Goal: Information Seeking & Learning: Learn about a topic

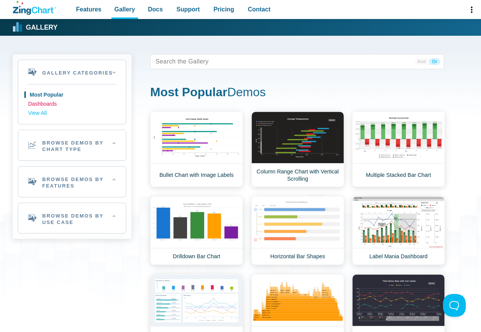
click at [39, 104] on link "Dashboards" at bounding box center [72, 104] width 88 height 9
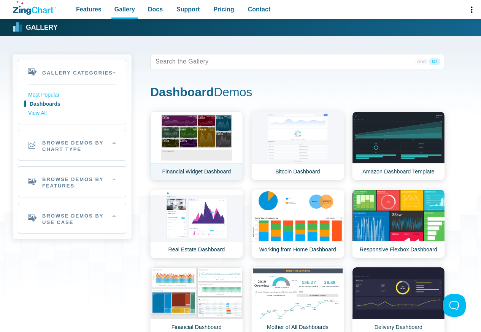
click at [176, 137] on link "Financial Widget Dashboard" at bounding box center [196, 145] width 93 height 69
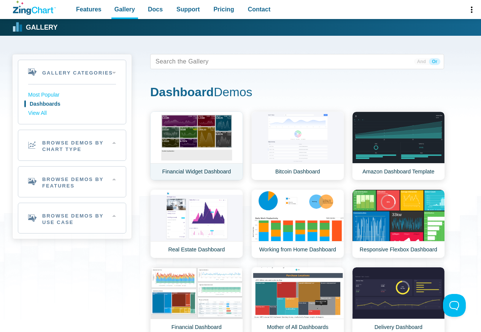
click at [176, 137] on link "Financial Widget Dashboard" at bounding box center [196, 145] width 93 height 69
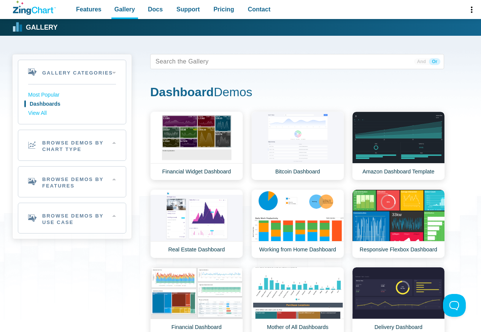
click at [82, 28] on div "Gallery Back to Gallery" at bounding box center [241, 27] width 458 height 17
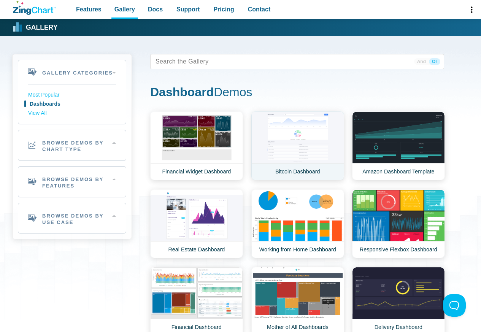
click at [298, 136] on link "Bitcoin Dashboard" at bounding box center [297, 145] width 93 height 69
click at [299, 135] on link "Bitcoin Dashboard" at bounding box center [297, 145] width 93 height 69
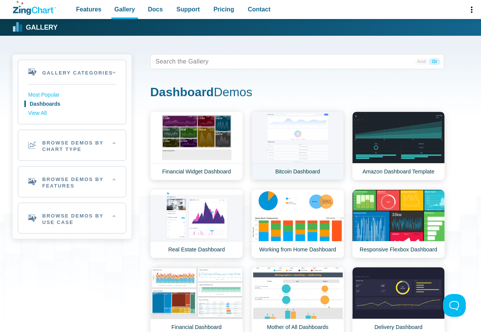
click at [299, 135] on link "Bitcoin Dashboard" at bounding box center [297, 145] width 93 height 69
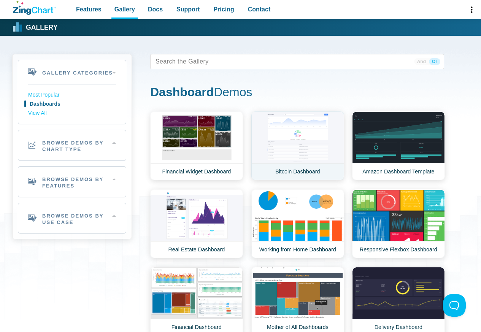
click at [301, 134] on link "Bitcoin Dashboard" at bounding box center [297, 145] width 93 height 69
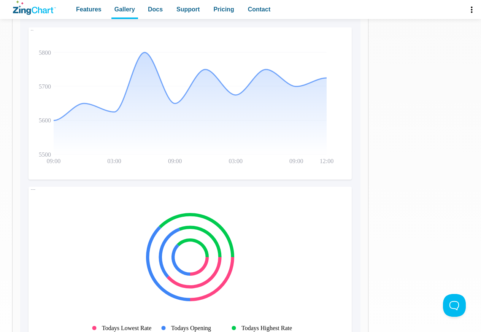
scroll to position [274, 0]
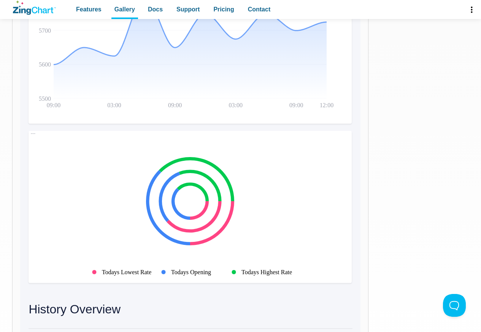
click at [83, 28] on img "App Content" at bounding box center [157, 48] width 258 height 152
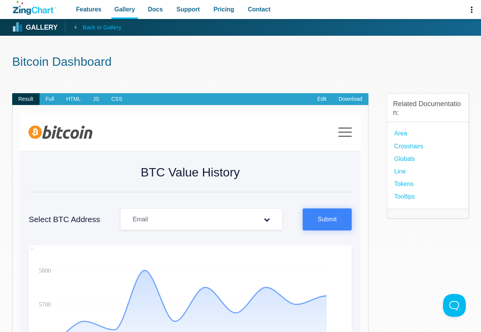
click at [75, 28] on icon "App Content" at bounding box center [75, 26] width 9 height 9
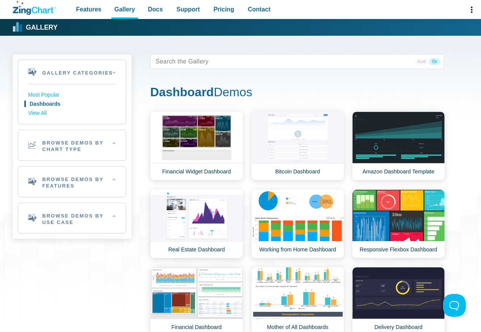
click at [84, 28] on div "Gallery Back to Gallery" at bounding box center [241, 27] width 458 height 17
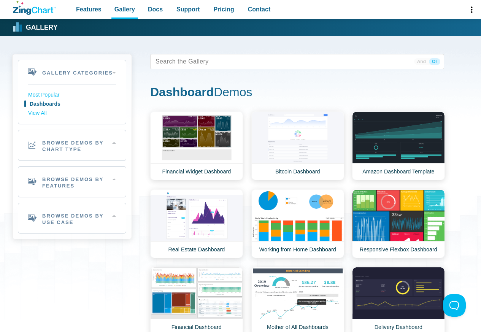
click at [84, 28] on div "Gallery Back to Gallery" at bounding box center [241, 27] width 458 height 17
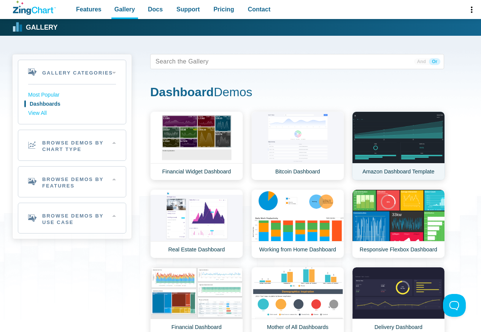
click at [403, 136] on link "Amazon Dashboard Template" at bounding box center [398, 145] width 93 height 69
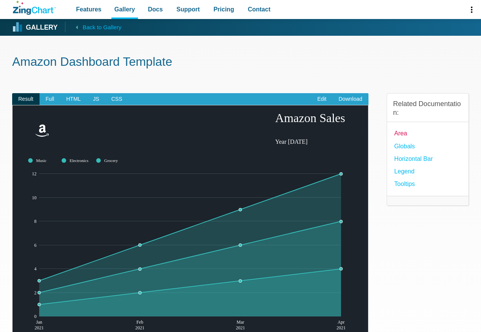
click at [400, 137] on link "Area" at bounding box center [400, 133] width 13 height 10
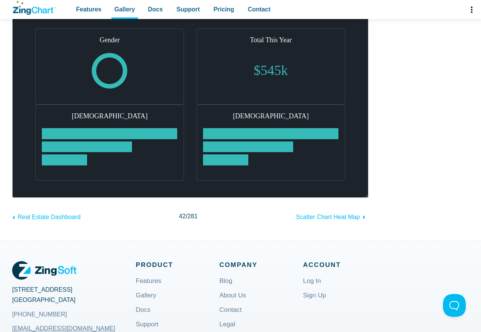
scroll to position [319, 0]
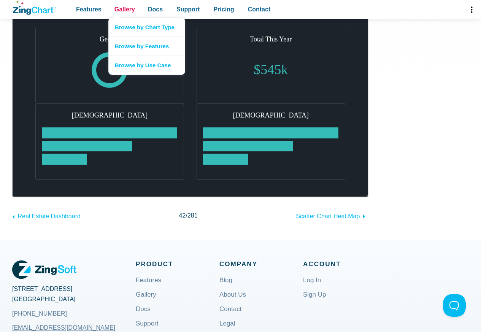
click at [125, 10] on span "Gallery" at bounding box center [124, 9] width 21 height 10
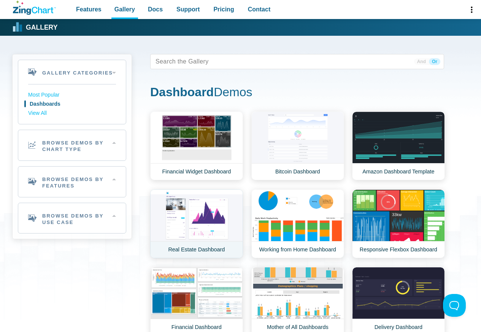
click at [189, 220] on link "Real Estate Dashboard" at bounding box center [196, 223] width 93 height 69
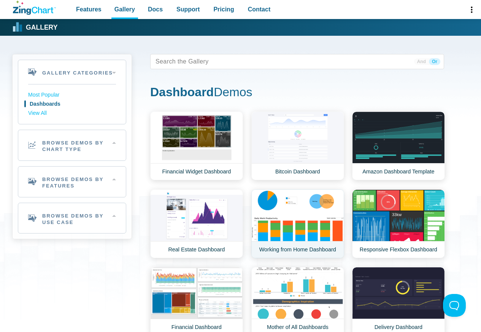
click at [298, 222] on link "Working from Home Dashboard" at bounding box center [297, 223] width 93 height 69
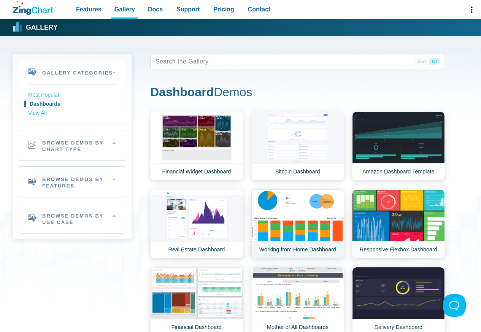
click at [298, 222] on link "Working from Home Dashboard" at bounding box center [297, 223] width 93 height 69
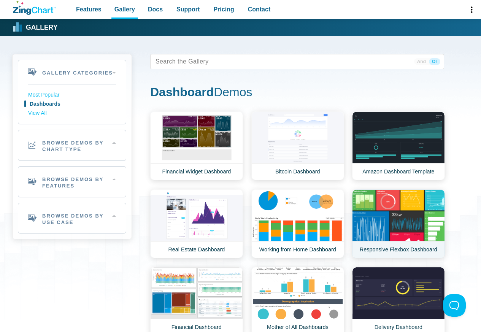
click at [401, 222] on link "Responsive Flexbox Dashboard" at bounding box center [398, 223] width 93 height 69
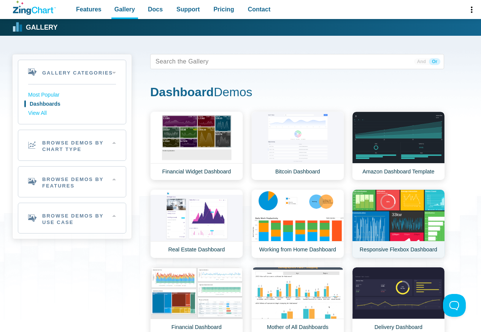
click at [401, 222] on link "Responsive Flexbox Dashboard" at bounding box center [398, 223] width 93 height 69
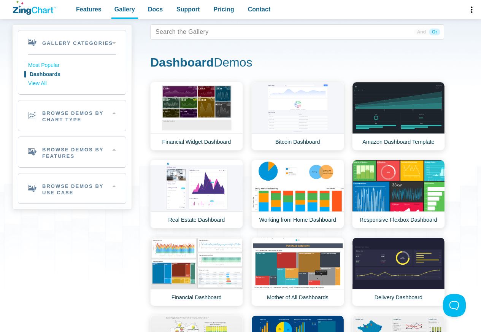
scroll to position [228, 0]
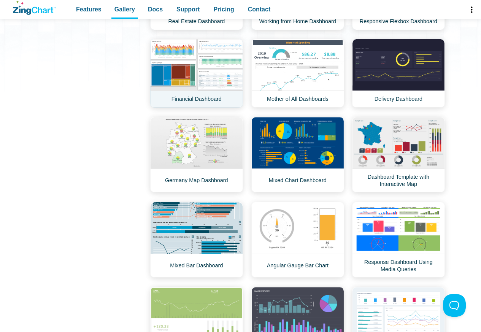
click at [168, 79] on link "Financial Dashboard" at bounding box center [196, 73] width 93 height 69
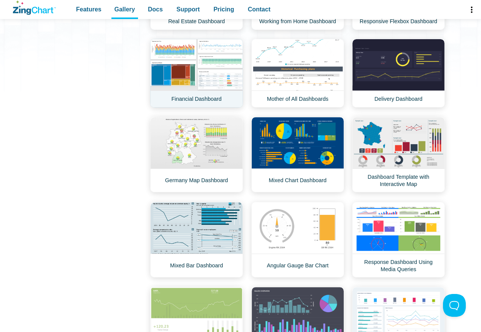
click at [168, 79] on link "Financial Dashboard" at bounding box center [196, 73] width 93 height 69
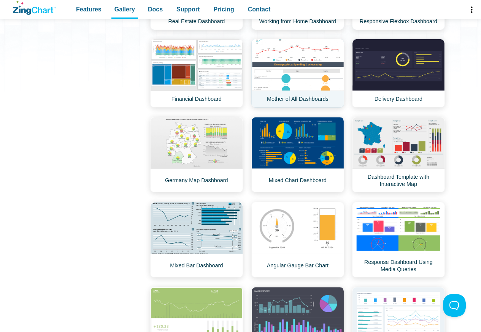
click at [290, 57] on link "Mother of All Dashboards" at bounding box center [297, 73] width 93 height 69
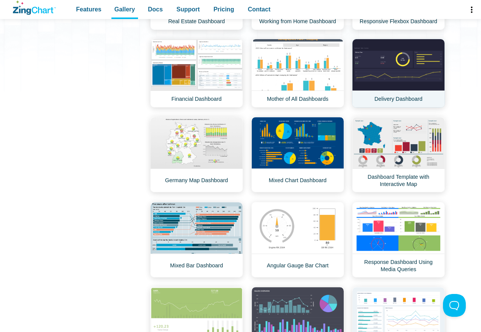
click at [397, 53] on link "Delivery Dashboard" at bounding box center [398, 73] width 93 height 69
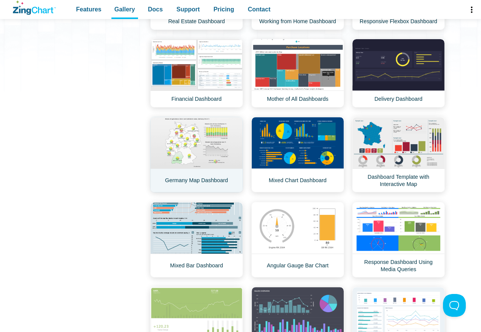
click at [188, 142] on link "Germany Map Dashboard" at bounding box center [196, 155] width 93 height 76
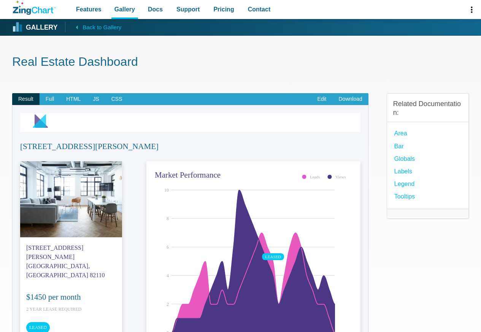
click at [186, 210] on img "App Content" at bounding box center [232, 262] width 161 height 190
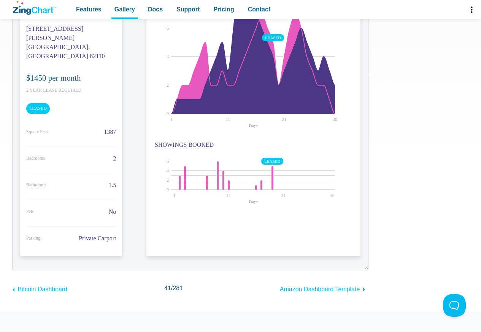
scroll to position [274, 0]
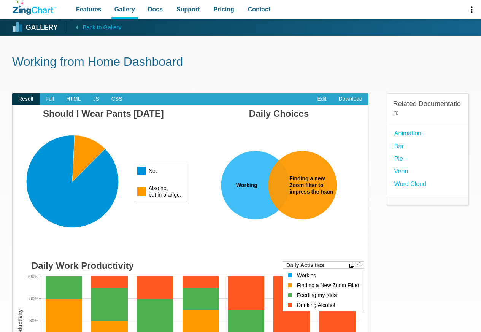
click at [190, 257] on area "App Content" at bounding box center [190, 257] width 0 height 0
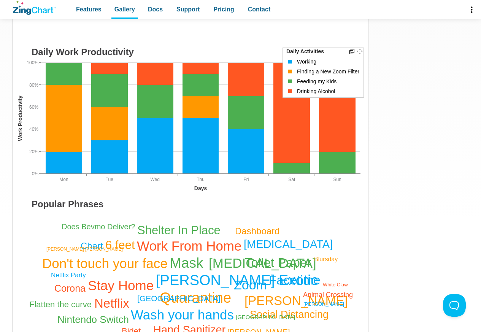
scroll to position [274, 0]
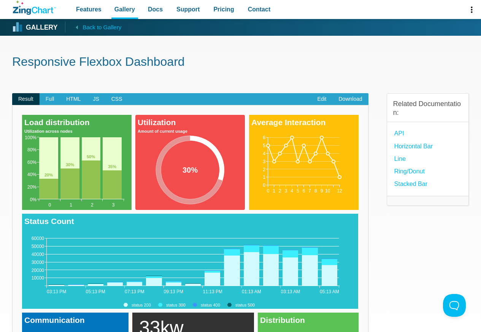
click at [398, 222] on div "Related Documentation: API Horizontal Bar Line Ring/Donut Stacked Bar" at bounding box center [427, 310] width 82 height 458
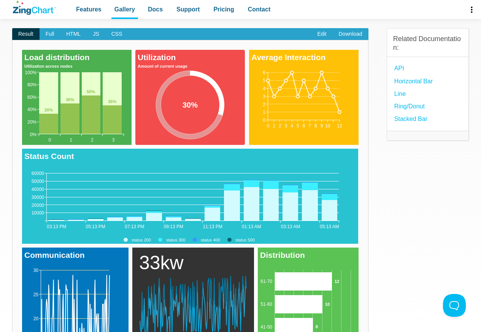
scroll to position [274, 0]
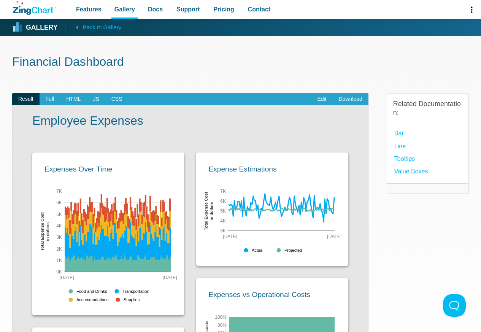
click at [172, 57] on h1 "Financial Dashboard" at bounding box center [240, 62] width 456 height 17
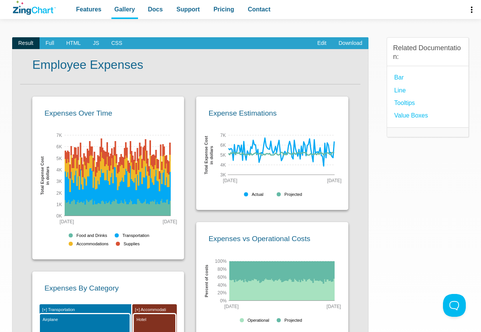
scroll to position [274, 0]
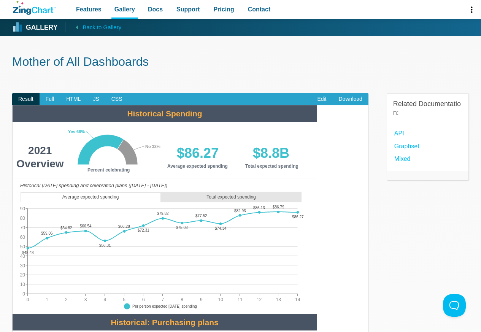
click at [287, 55] on h1 "Mother of All Dashboards" at bounding box center [240, 62] width 456 height 17
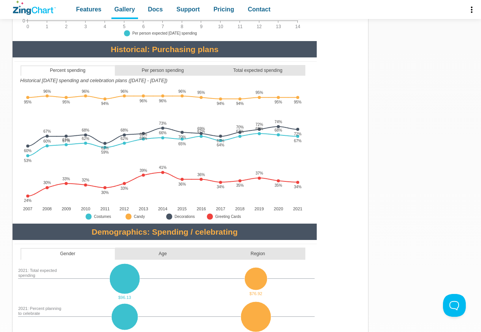
scroll to position [274, 0]
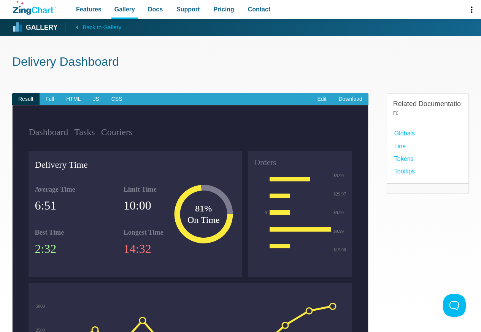
click at [395, 53] on div "Delivery Dashboard Result Full HTML JS CSS Edit Download Dashboard Tasks Courie…" at bounding box center [240, 238] width 456 height 405
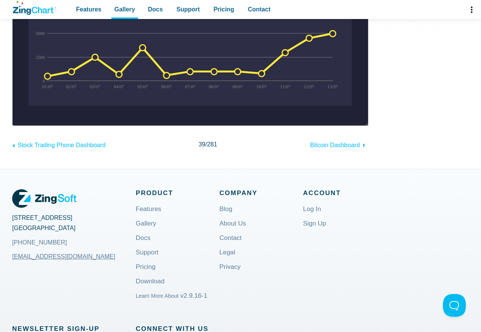
scroll to position [274, 0]
